Goal: Task Accomplishment & Management: Manage account settings

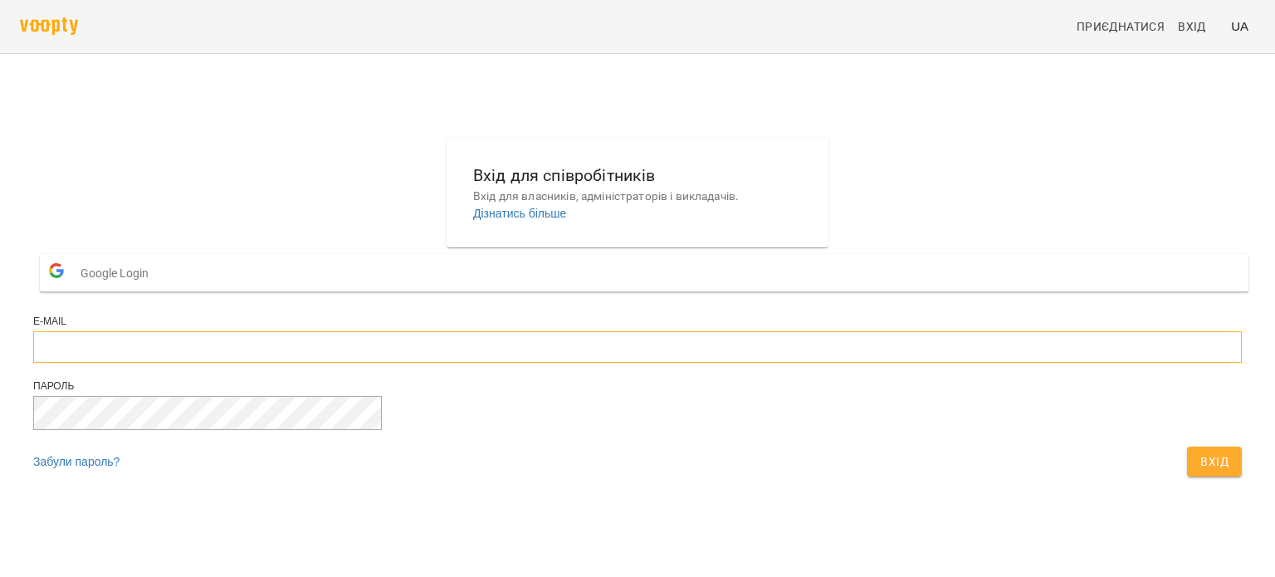
type input "**********"
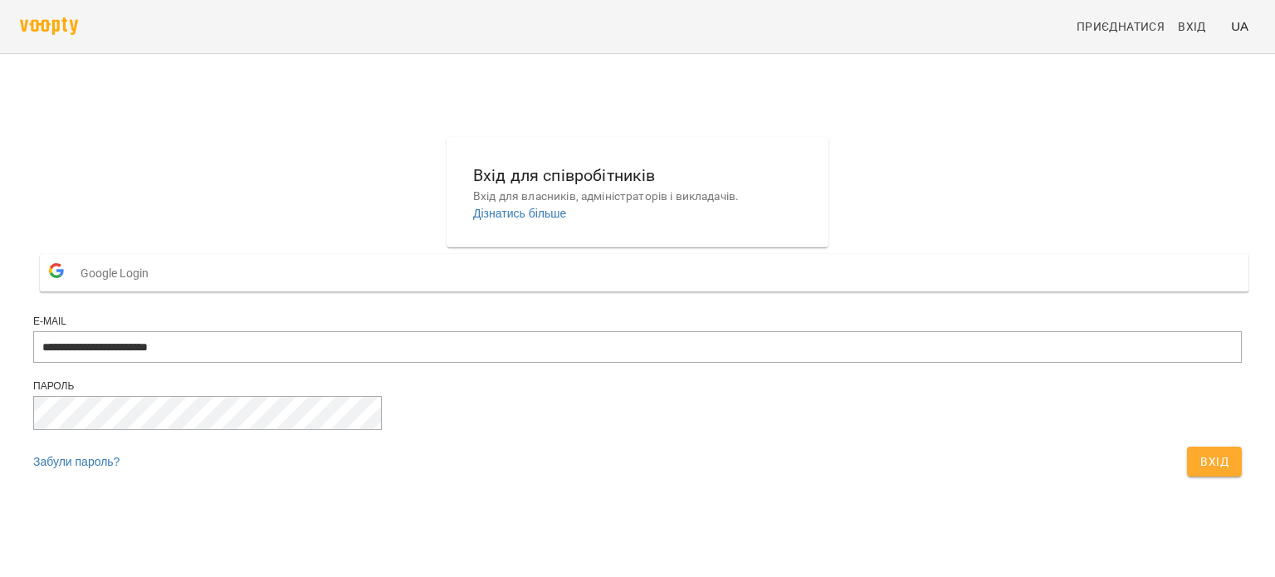
click at [1200, 471] on span "Вхід" at bounding box center [1214, 461] width 28 height 20
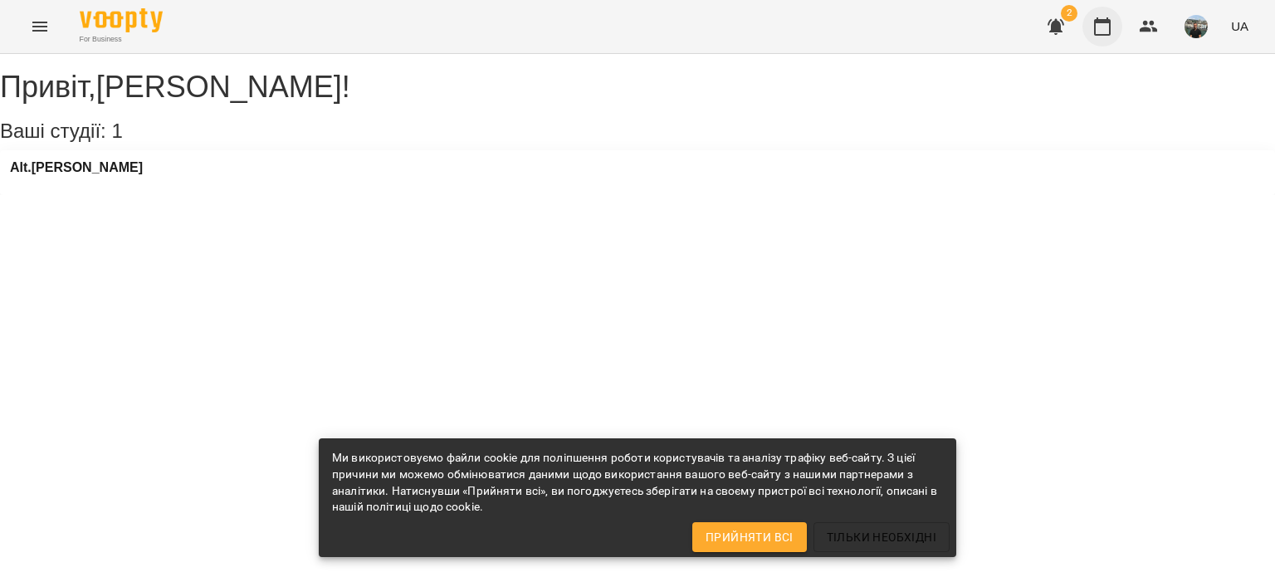
click at [1105, 33] on icon "button" at bounding box center [1102, 27] width 20 height 20
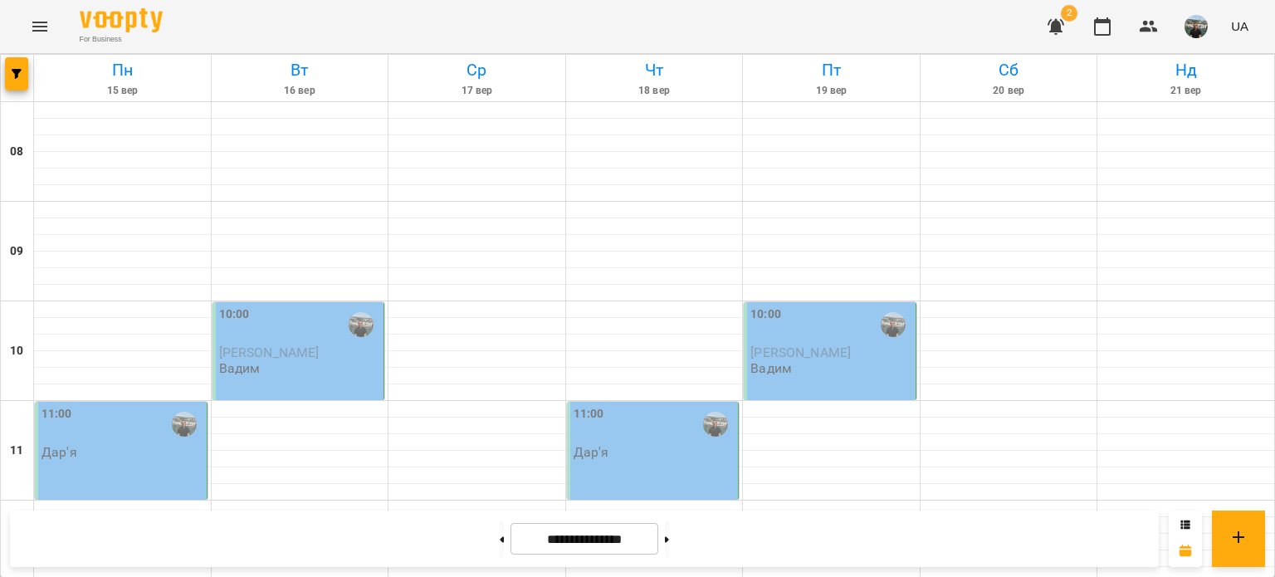
click at [283, 322] on div "10:00" at bounding box center [300, 324] width 162 height 38
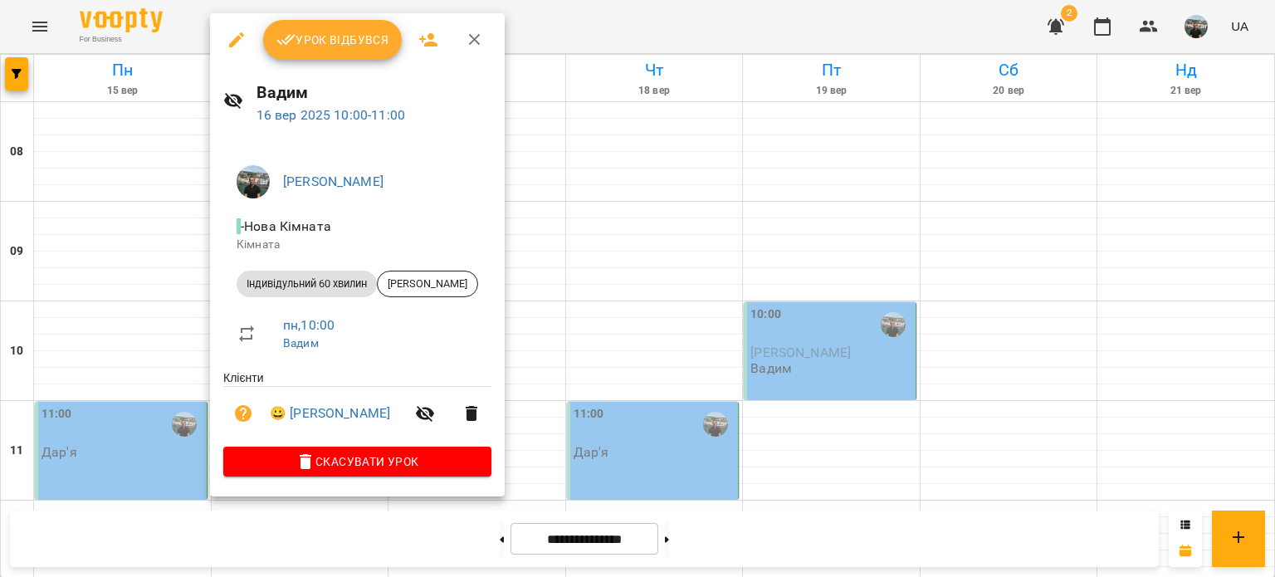
click at [323, 45] on span "Урок відбувся" at bounding box center [332, 40] width 113 height 20
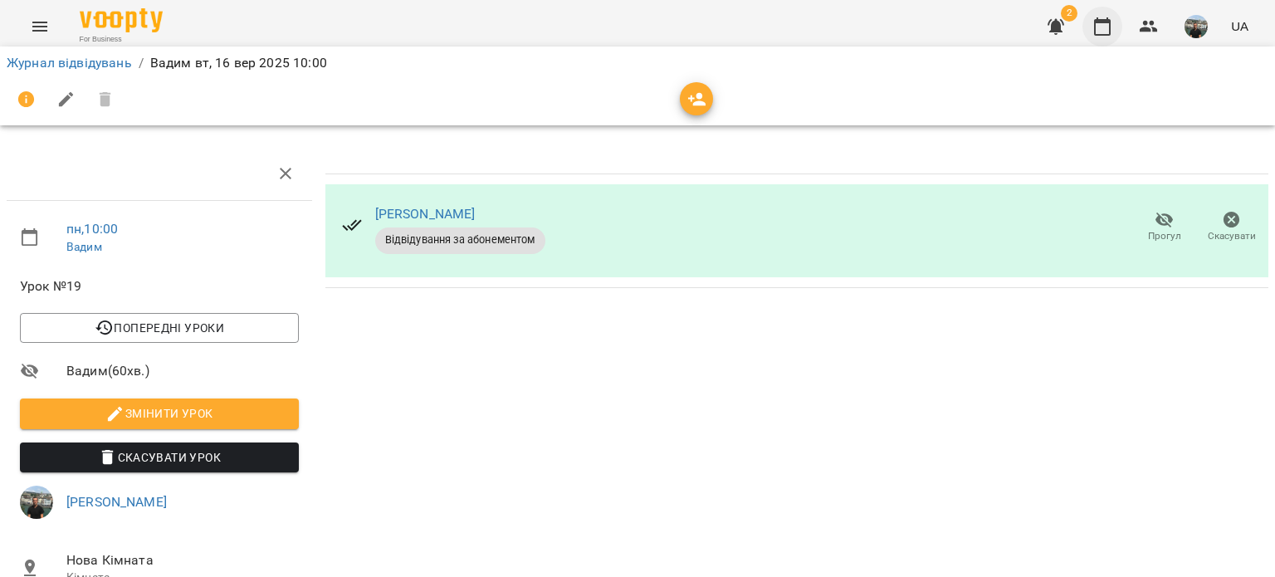
click at [1102, 27] on icon "button" at bounding box center [1102, 27] width 20 height 20
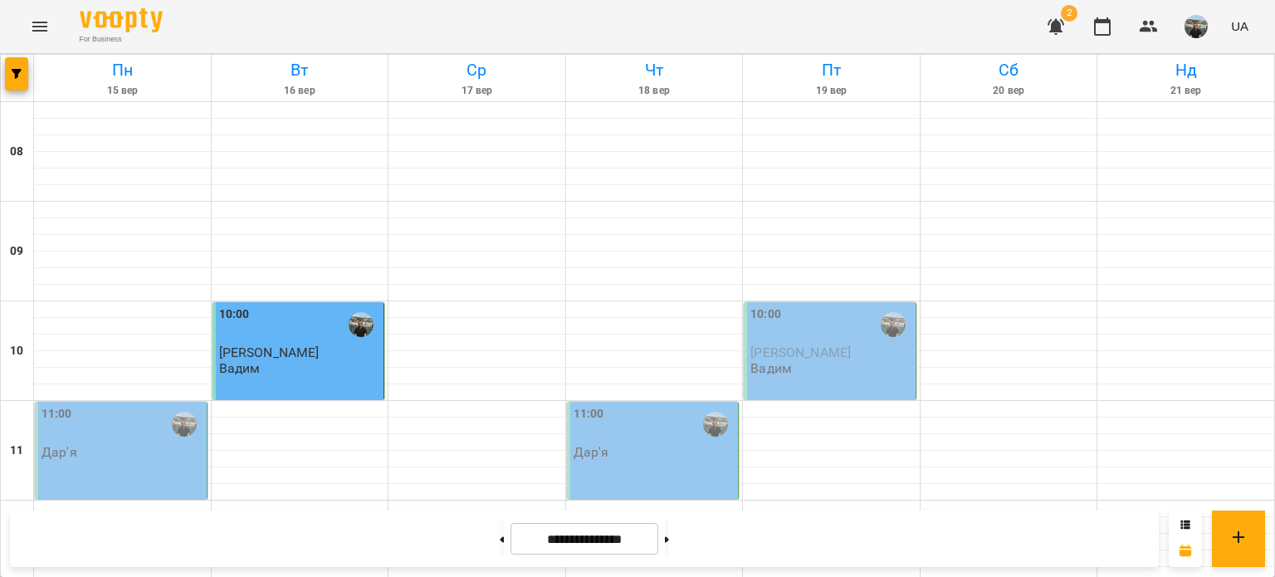
scroll to position [581, 0]
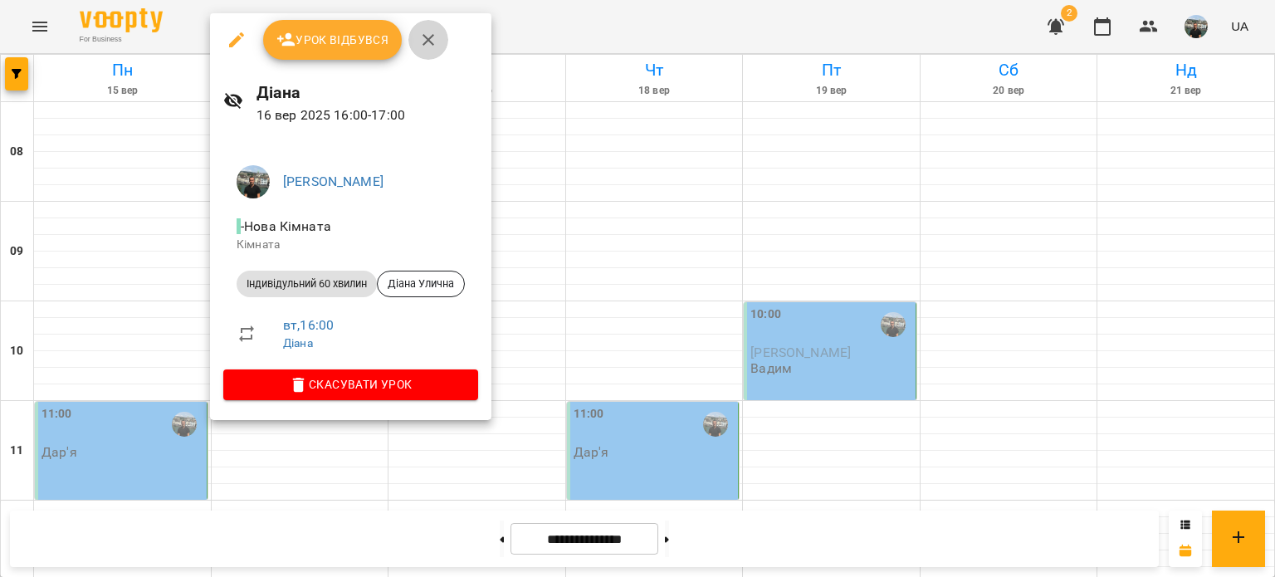
click at [431, 41] on icon "button" at bounding box center [428, 40] width 20 height 20
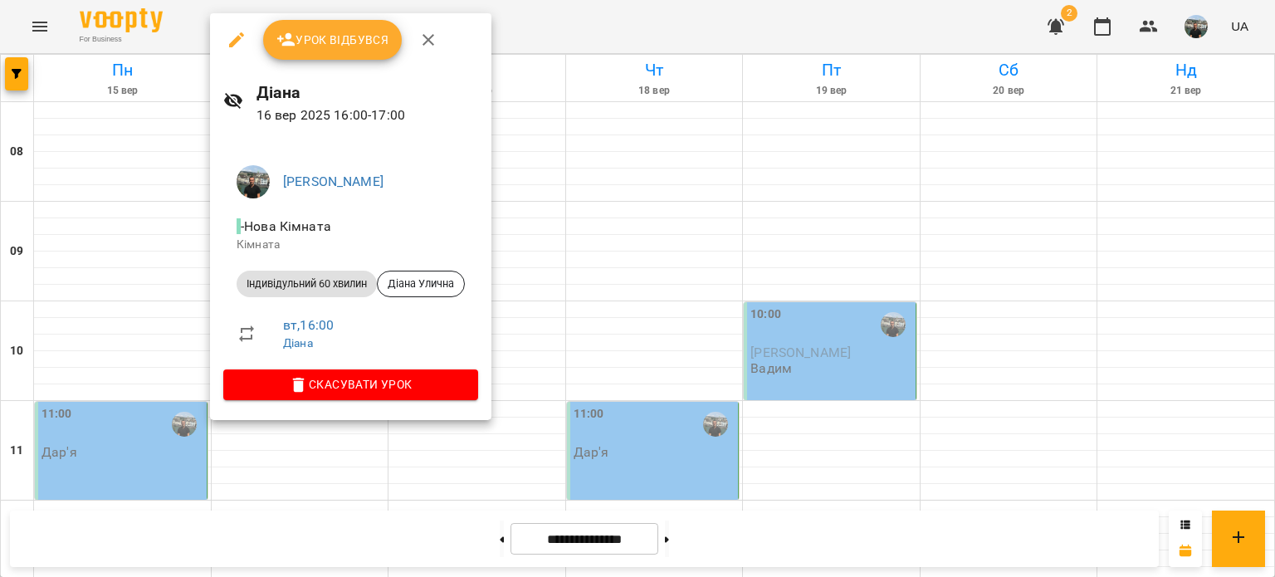
click at [235, 36] on icon "button" at bounding box center [237, 40] width 20 height 20
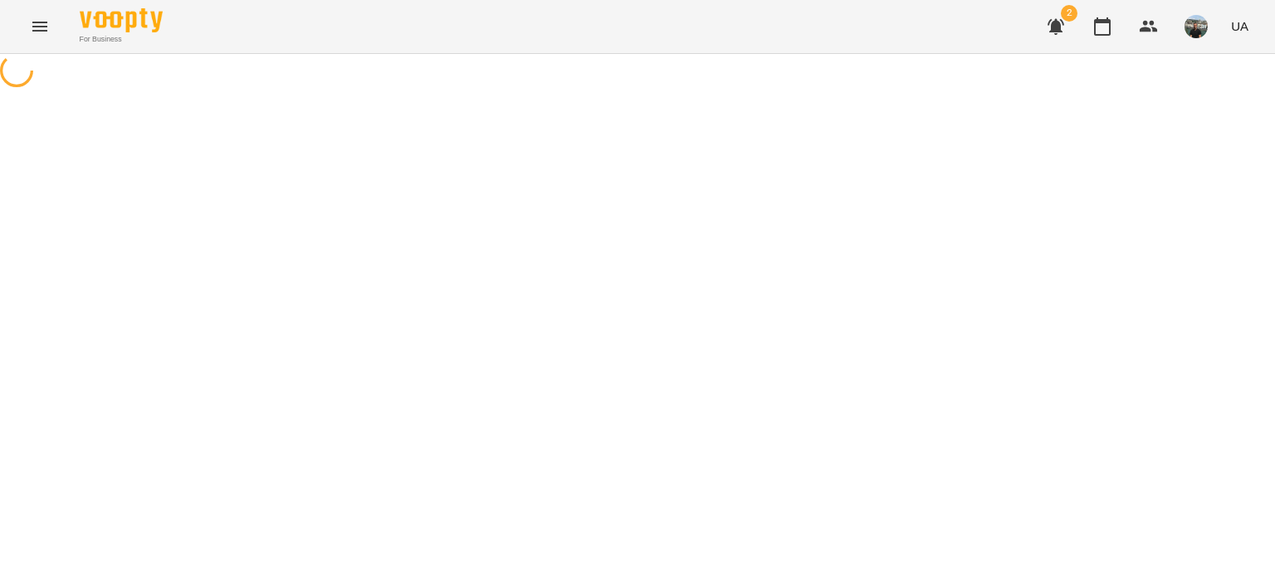
select select "**********"
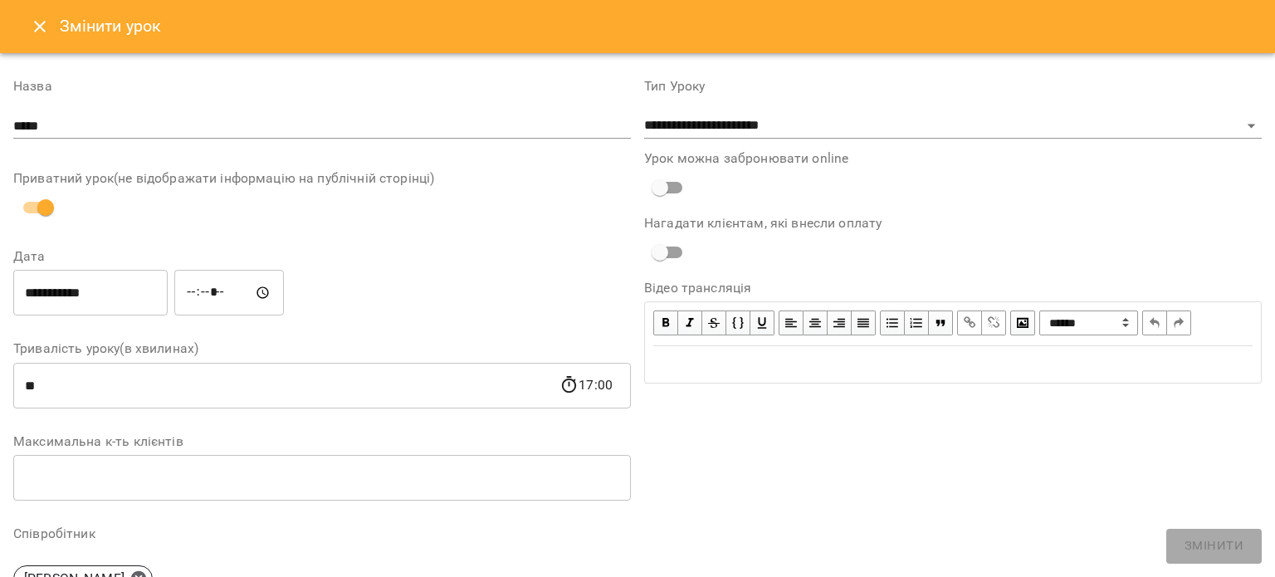
click at [208, 286] on input "*****" at bounding box center [229, 293] width 110 height 46
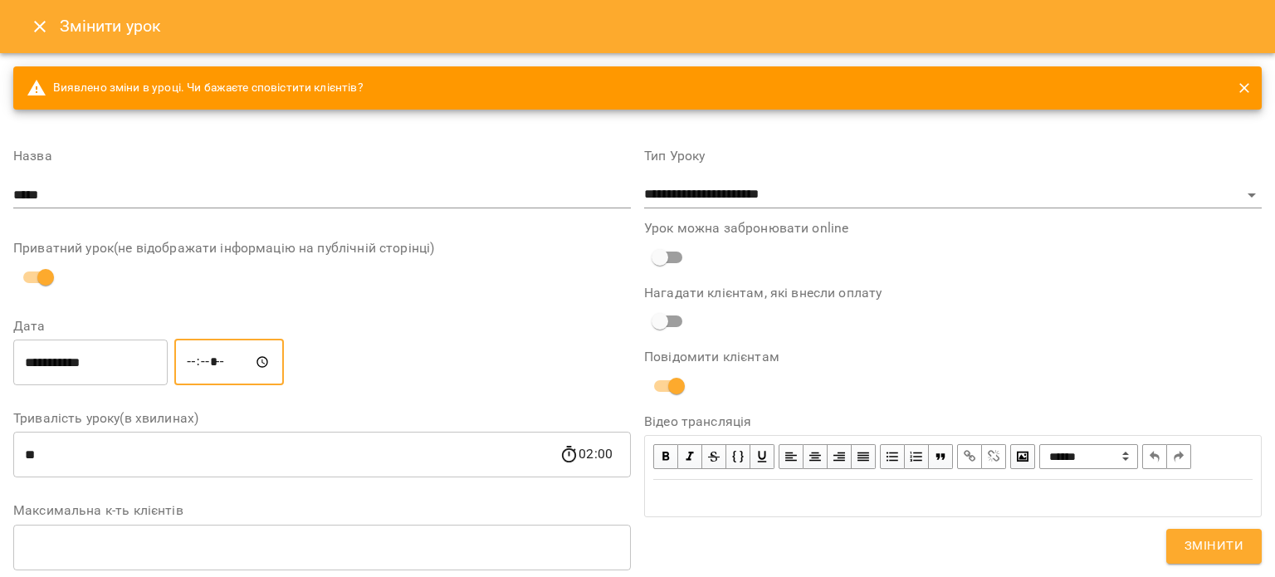
type input "*****"
click at [1218, 545] on span "Змінити" at bounding box center [1213, 546] width 59 height 22
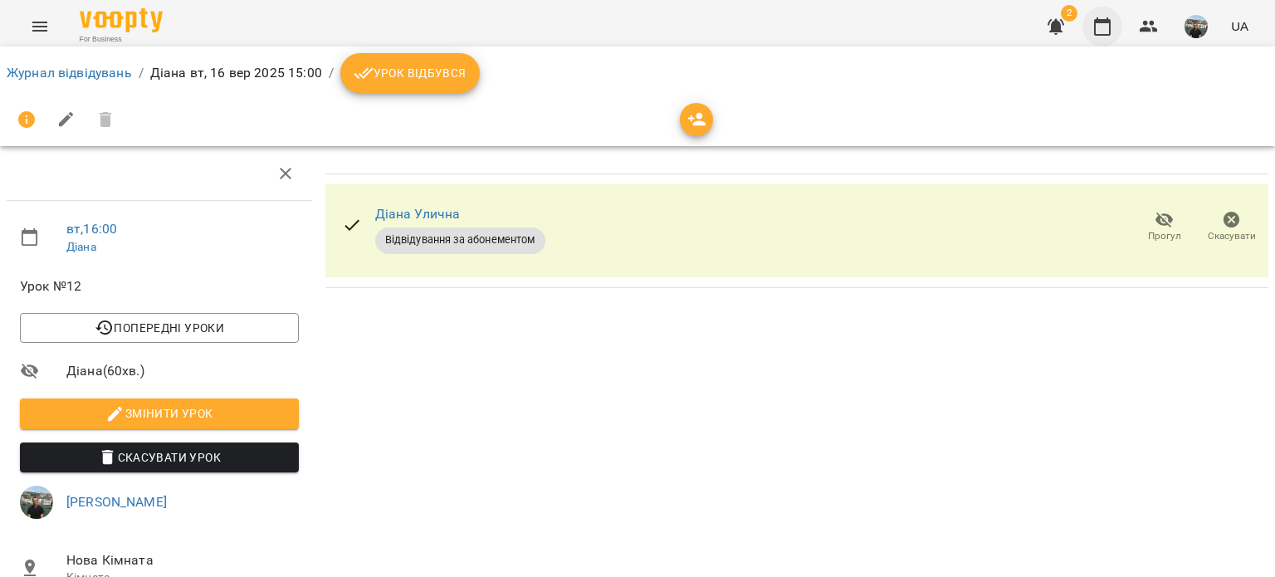
click at [1103, 29] on icon "button" at bounding box center [1102, 27] width 20 height 20
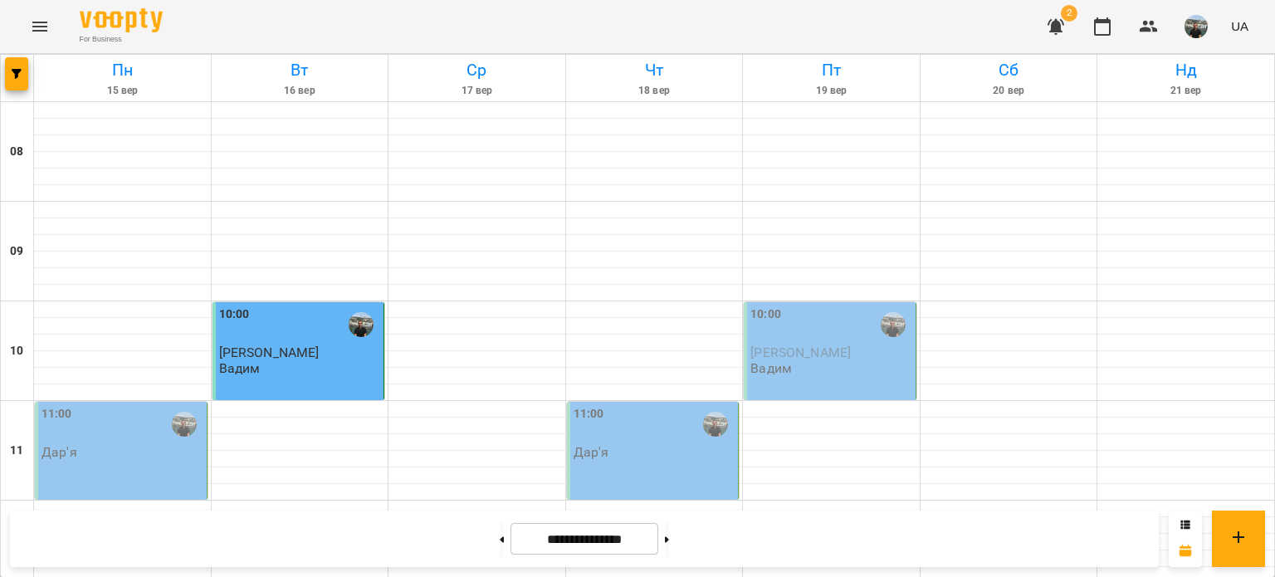
scroll to position [415, 0]
click at [1060, 24] on icon "button" at bounding box center [1055, 27] width 17 height 16
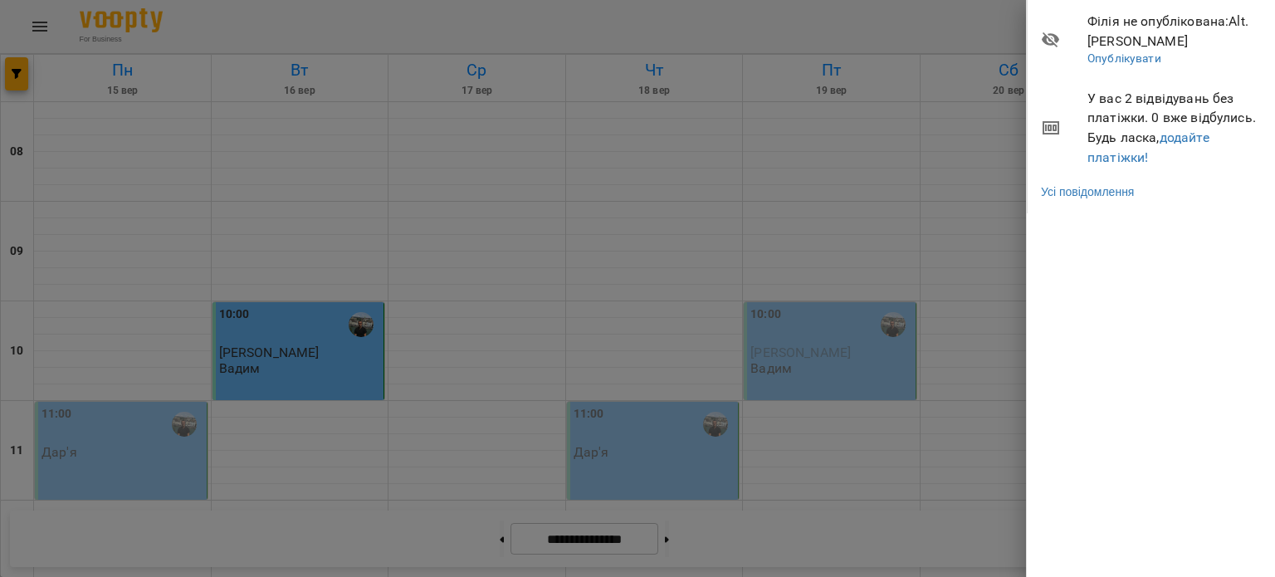
click at [860, 162] on div at bounding box center [637, 288] width 1275 height 577
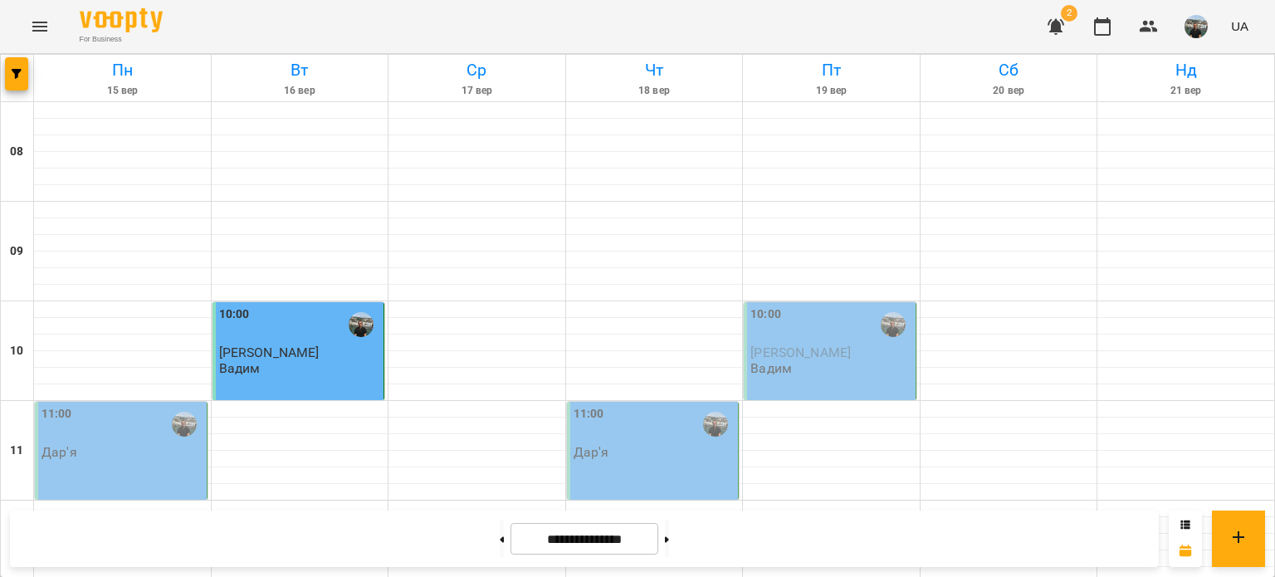
click at [1197, 27] on img "button" at bounding box center [1195, 26] width 23 height 23
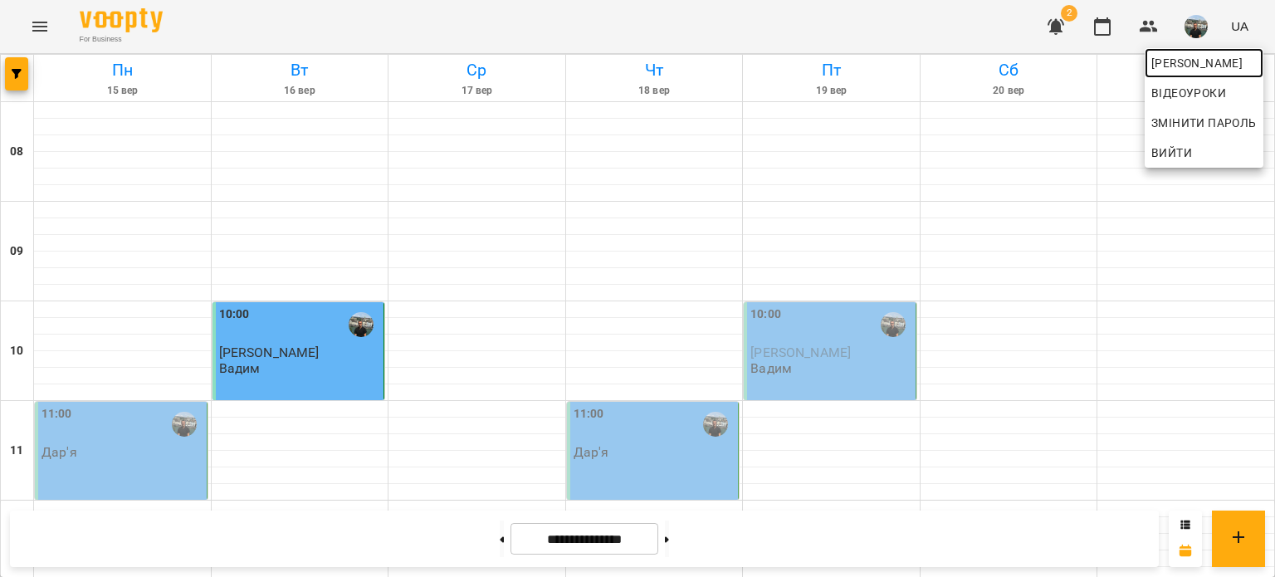
click at [1169, 65] on span "Юрій" at bounding box center [1203, 63] width 105 height 20
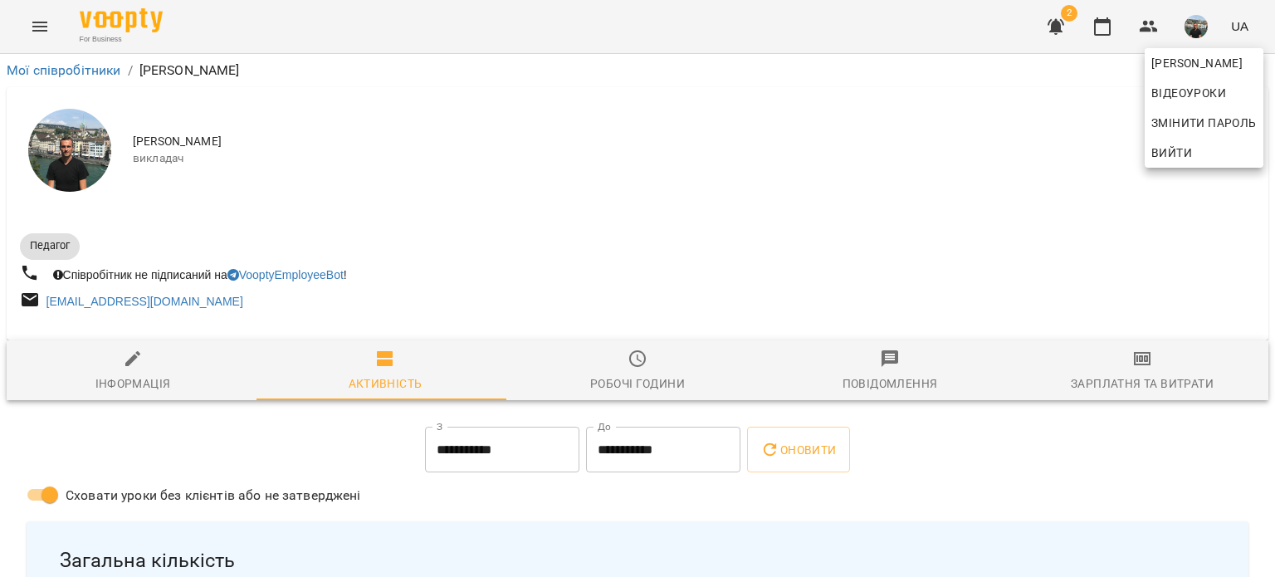
drag, startPoint x: 1267, startPoint y: 81, endPoint x: 1266, endPoint y: 96, distance: 15.0
click at [1266, 96] on div at bounding box center [637, 288] width 1275 height 577
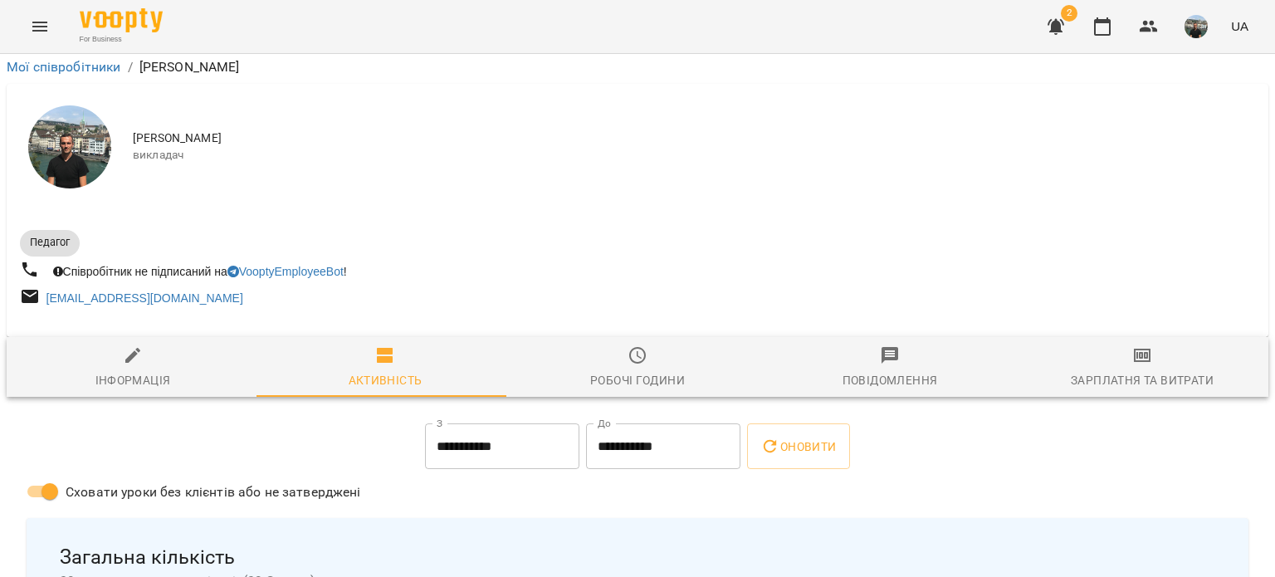
scroll to position [469, 0]
click at [1200, 30] on img "button" at bounding box center [1195, 26] width 23 height 23
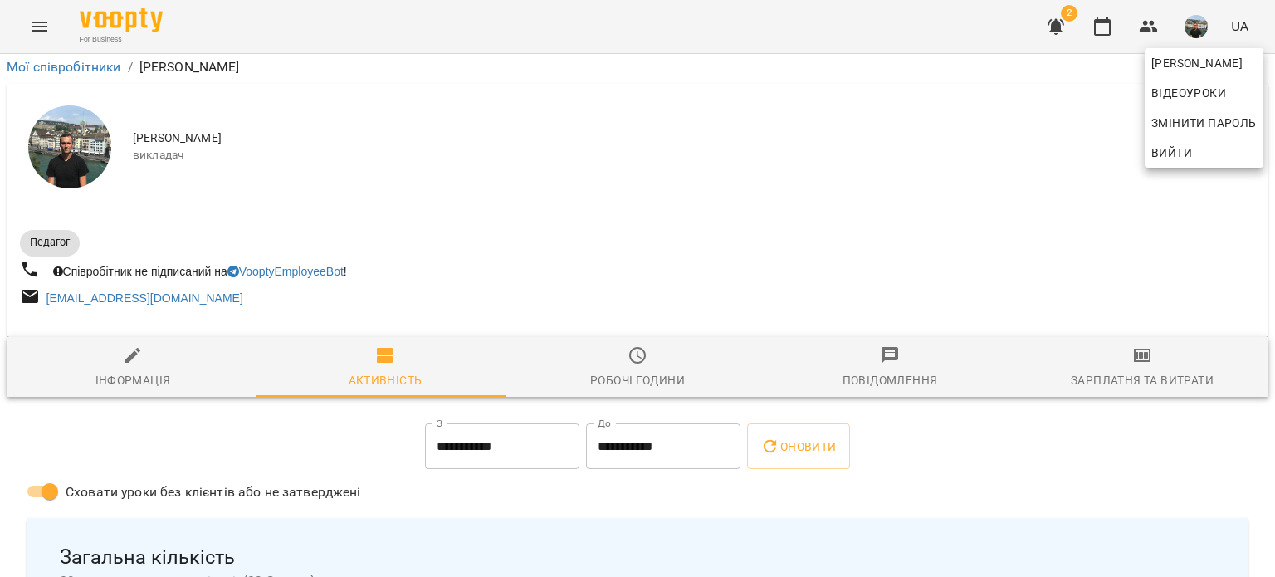
click at [1170, 154] on span "Вийти" at bounding box center [1171, 153] width 41 height 20
